Goal: Task Accomplishment & Management: Use online tool/utility

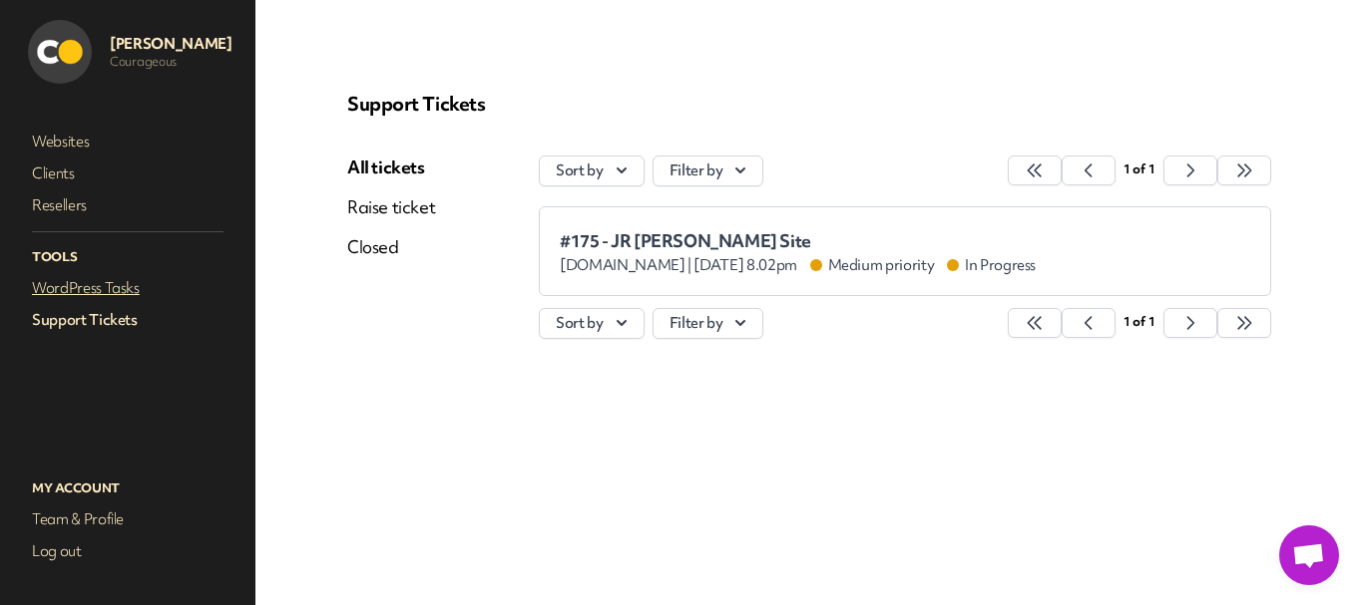
drag, startPoint x: 75, startPoint y: 274, endPoint x: 77, endPoint y: 289, distance: 15.1
click at [75, 275] on link "WordPress Tasks" at bounding box center [128, 288] width 200 height 28
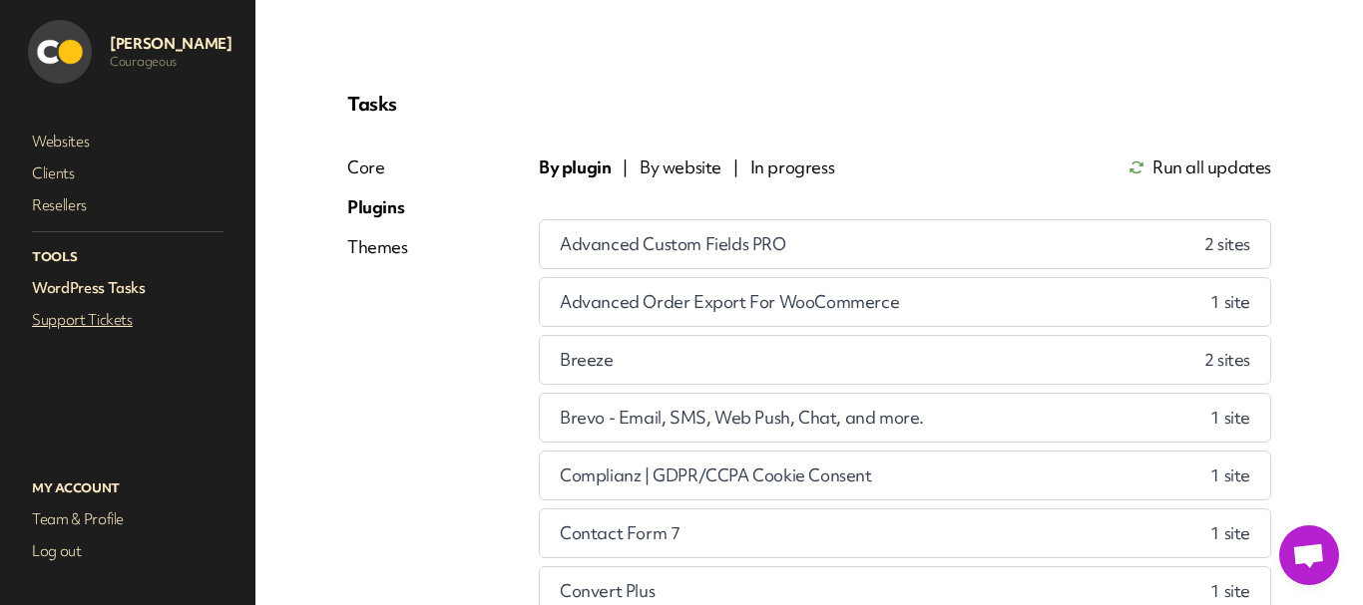
click at [75, 310] on link "Support Tickets" at bounding box center [128, 320] width 200 height 28
